Goal: Navigation & Orientation: Find specific page/section

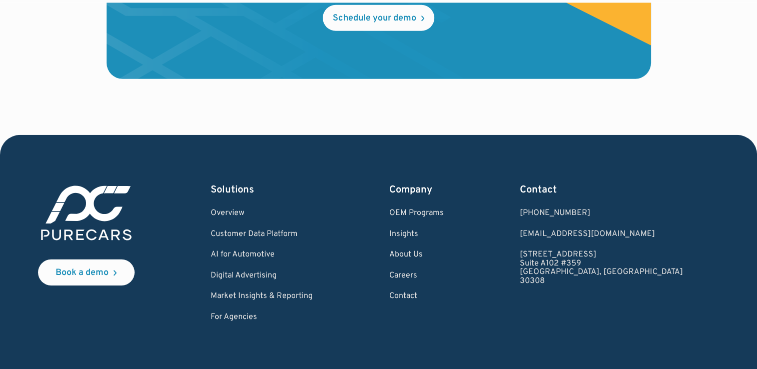
scroll to position [3037, 0]
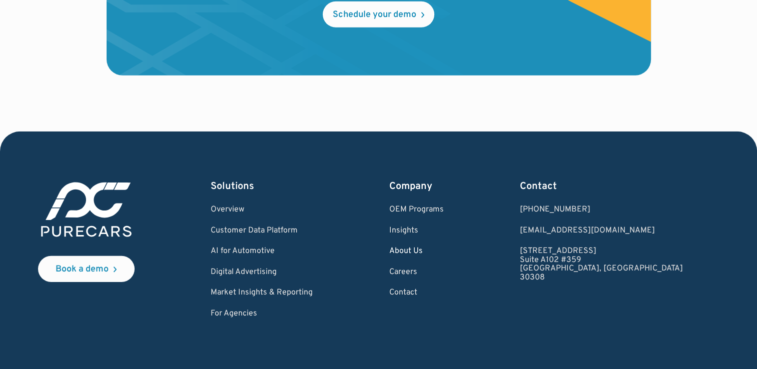
click at [444, 247] on link "About Us" at bounding box center [416, 251] width 55 height 9
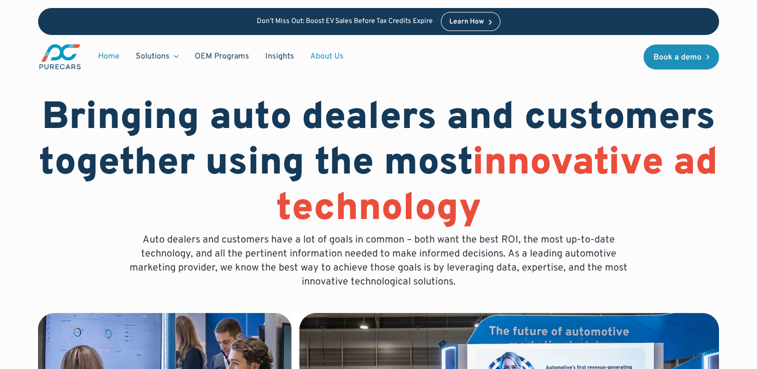
click at [101, 56] on link "Home" at bounding box center [109, 56] width 38 height 19
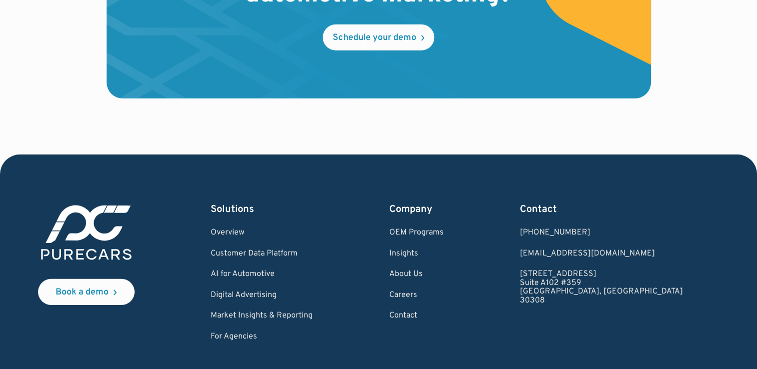
scroll to position [3018, 0]
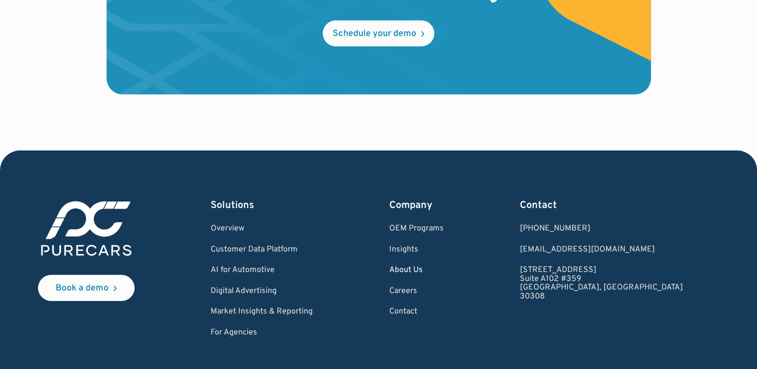
click at [444, 266] on link "About Us" at bounding box center [416, 270] width 55 height 9
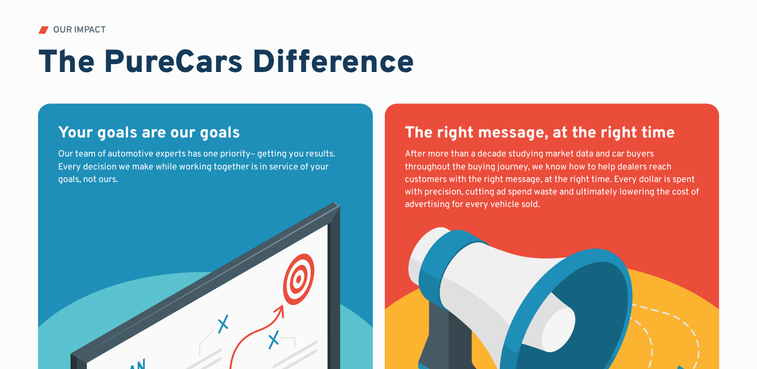
scroll to position [1081, 0]
